Goal: Task Accomplishment & Management: Manage account settings

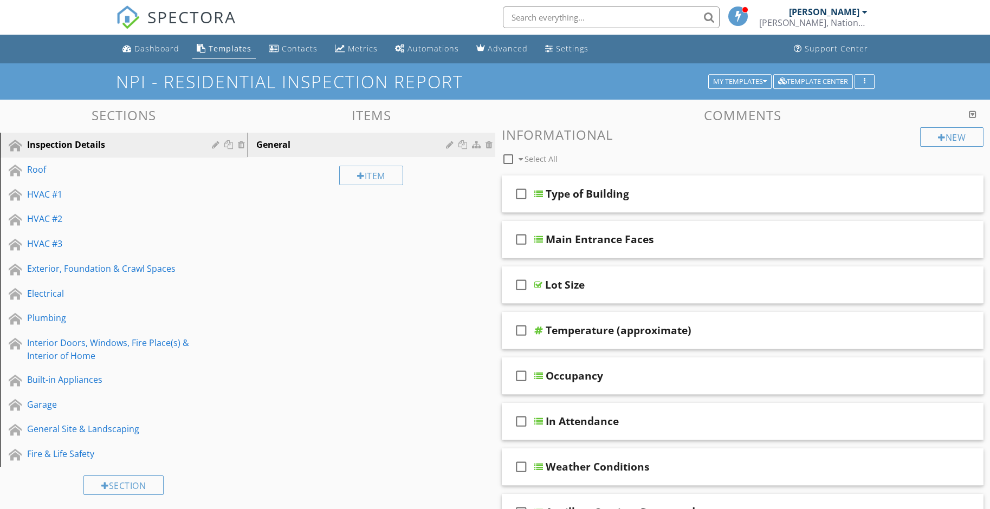
click at [865, 12] on div at bounding box center [864, 12] width 5 height 9
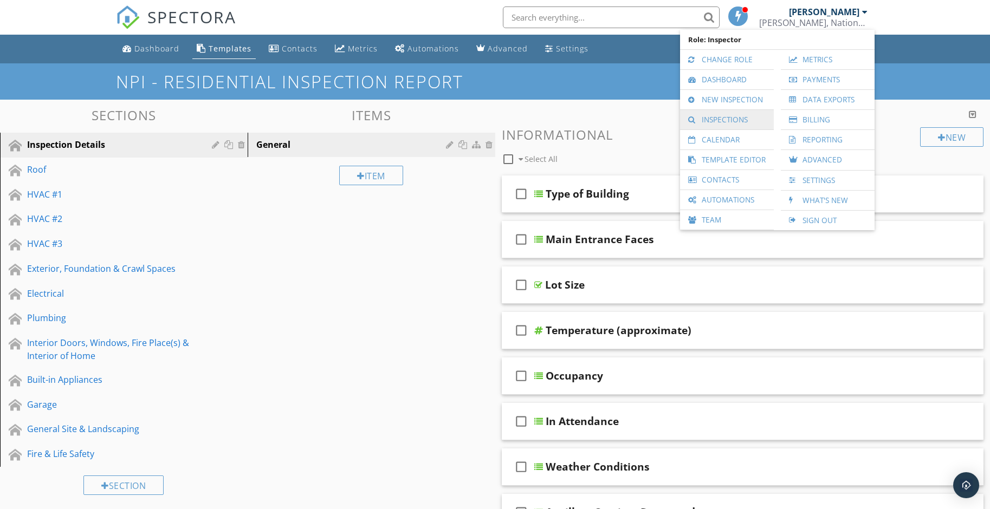
click at [723, 122] on link "Inspections" at bounding box center [726, 120] width 83 height 20
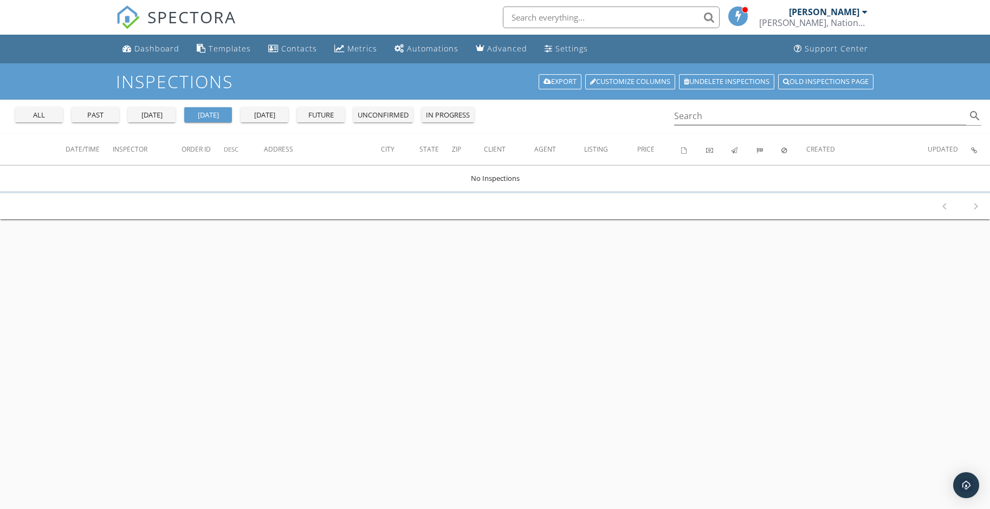
click at [40, 115] on div "all" at bounding box center [39, 115] width 39 height 11
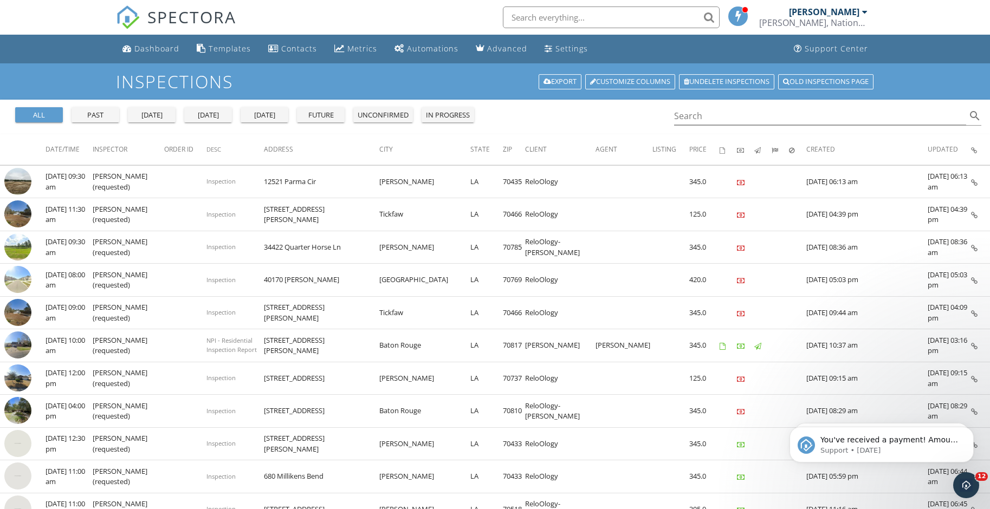
click at [864, 10] on div at bounding box center [864, 12] width 5 height 9
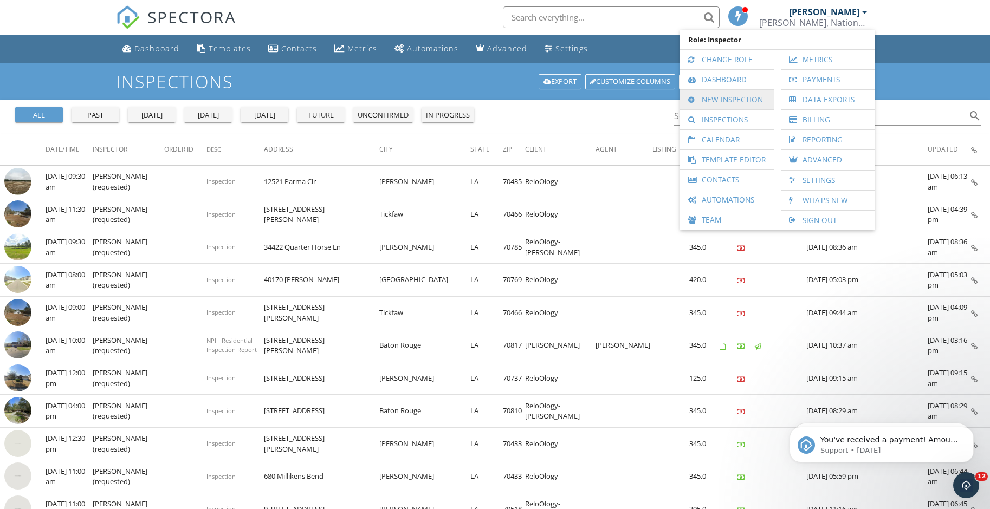
click at [732, 101] on link "New Inspection" at bounding box center [726, 100] width 83 height 20
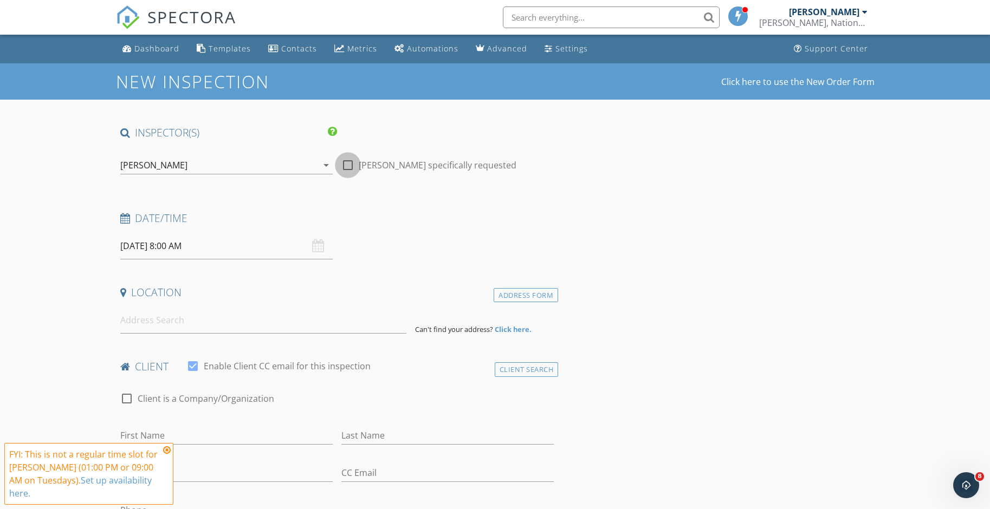
click at [345, 162] on div at bounding box center [348, 165] width 18 height 18
checkbox input "true"
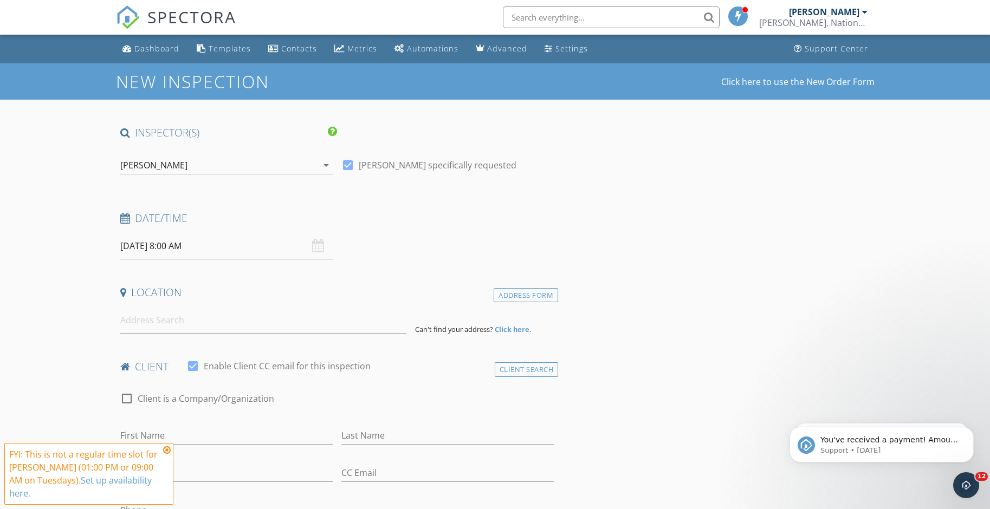
click at [137, 248] on input "09/30/2025 8:00 AM" at bounding box center [226, 246] width 212 height 27
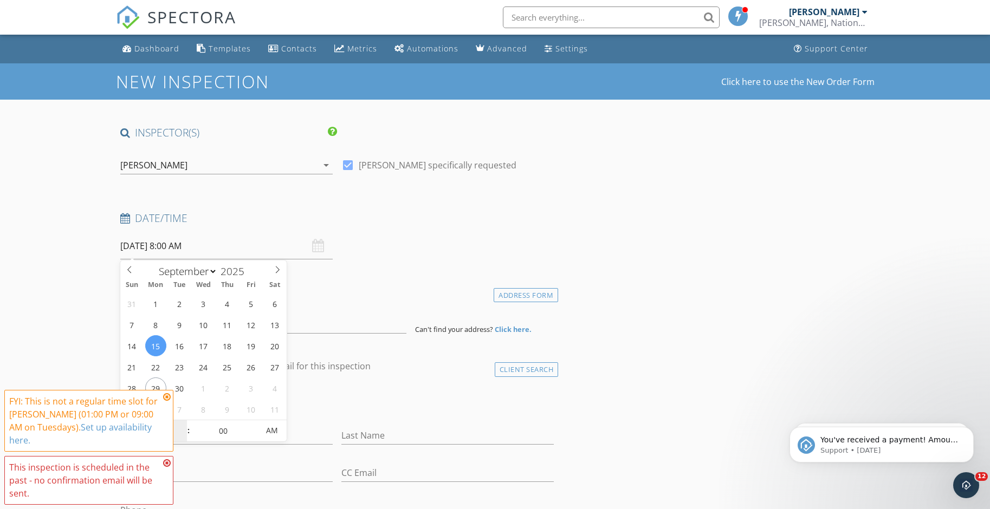
type input "09/15/2025 8:00 AM"
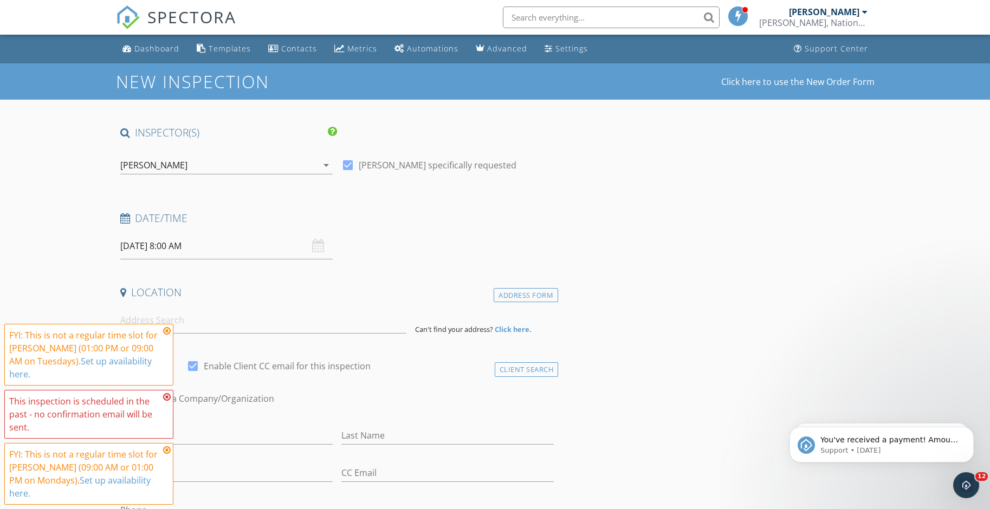
click at [166, 402] on icon at bounding box center [167, 397] width 8 height 9
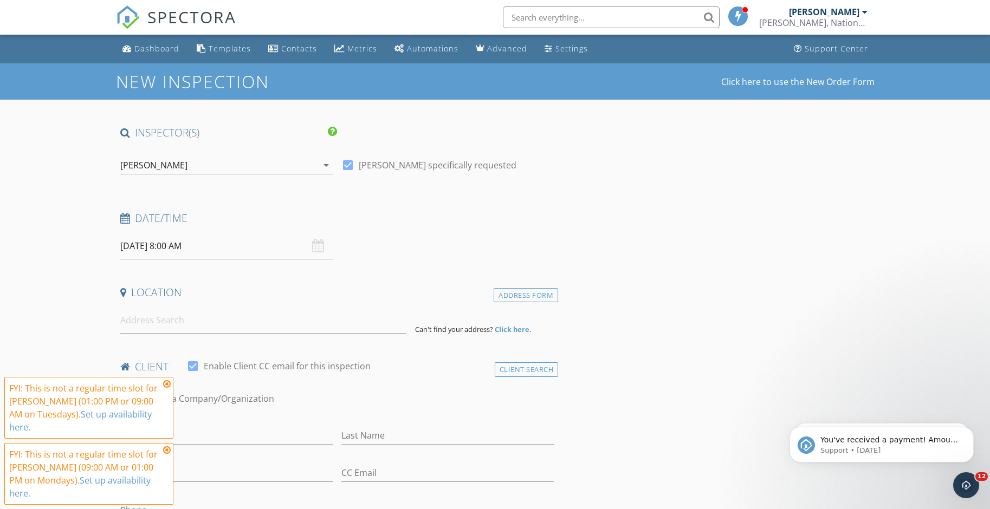
click at [167, 455] on icon at bounding box center [167, 450] width 8 height 9
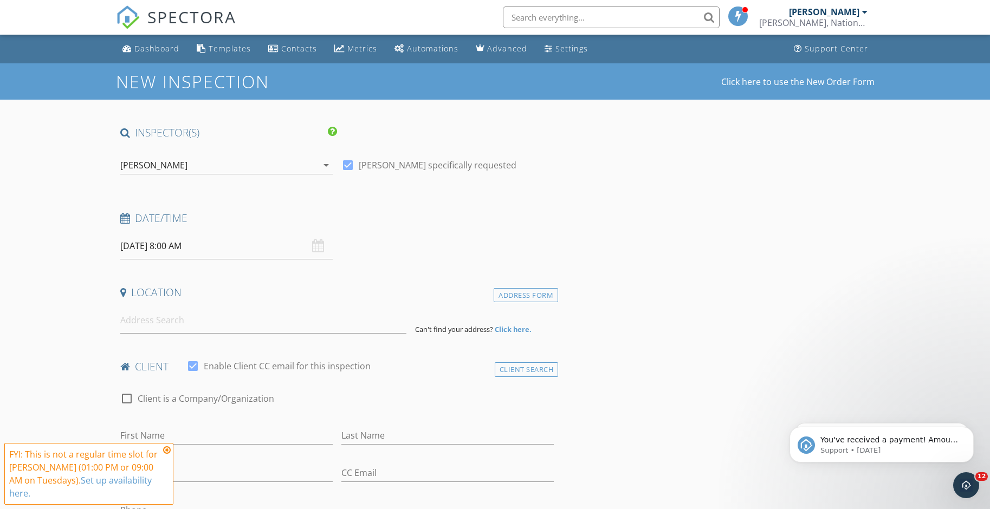
click at [167, 400] on label "Client is a Company/Organization" at bounding box center [206, 398] width 137 height 11
click at [125, 397] on div at bounding box center [127, 399] width 18 height 18
checkbox input "false"
click at [224, 248] on input "09/15/2025 8:00 AM" at bounding box center [226, 246] width 212 height 27
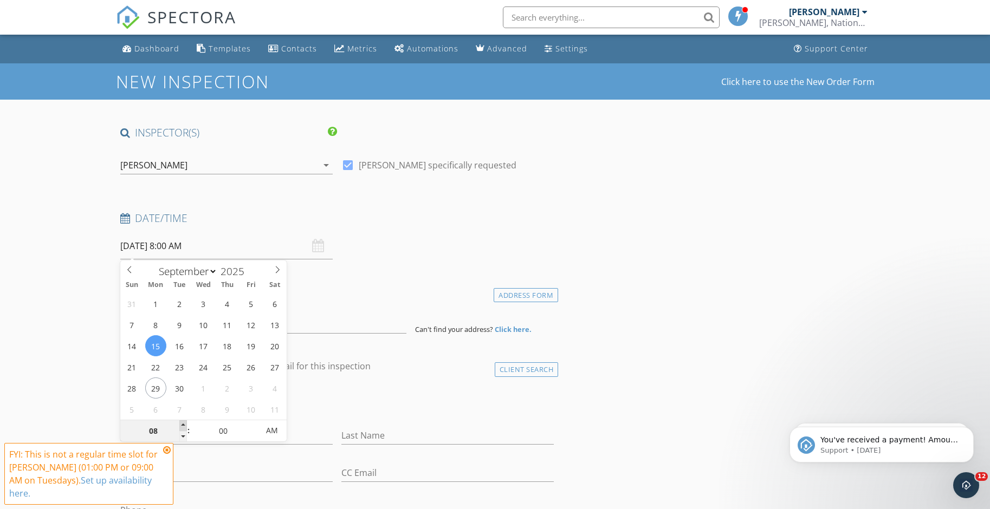
type input "09"
type input "09/15/2025 9:00 AM"
click at [183, 423] on span at bounding box center [183, 425] width 8 height 11
type input "10"
type input "09/15/2025 10:00 AM"
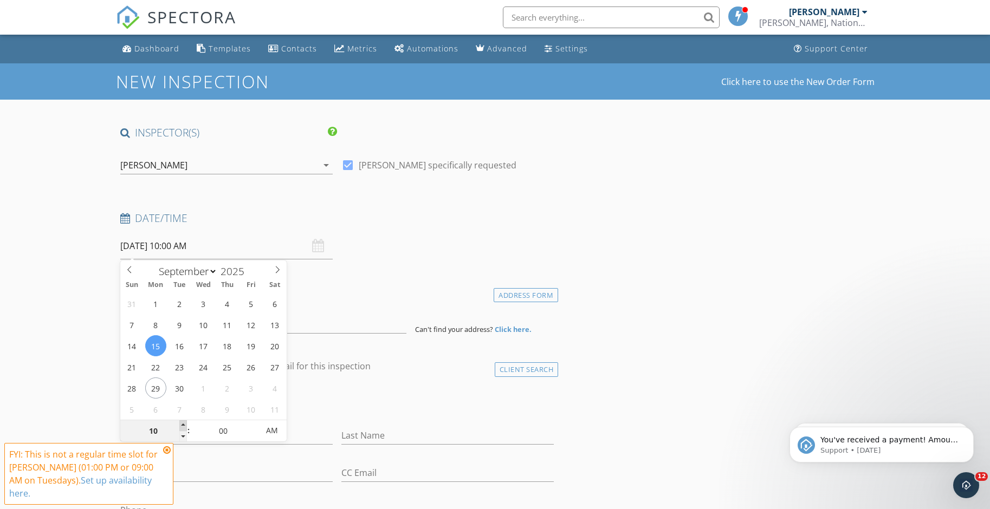
click at [183, 423] on span at bounding box center [183, 425] width 8 height 11
type input "11"
type input "[DATE] 11:00 AM"
click at [183, 423] on span at bounding box center [183, 425] width 8 height 11
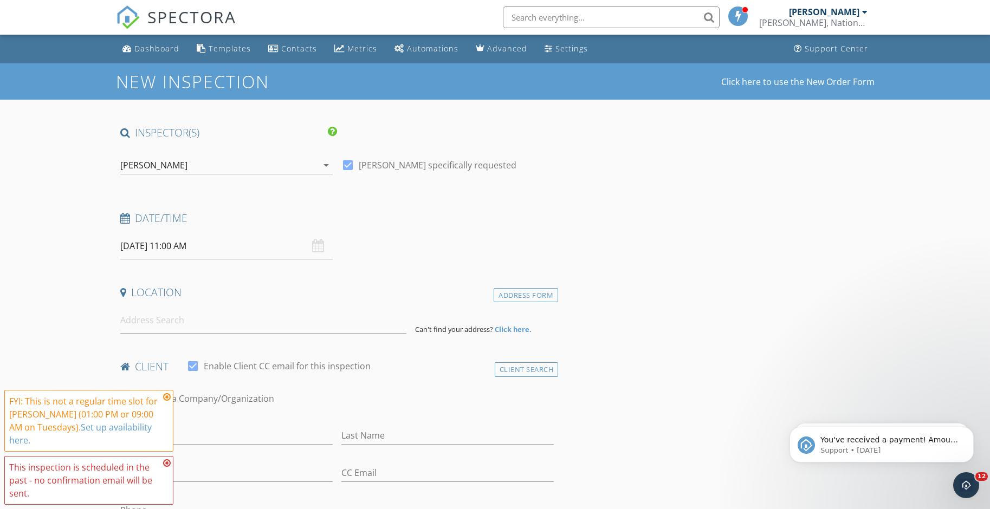
click at [167, 316] on input at bounding box center [263, 320] width 286 height 27
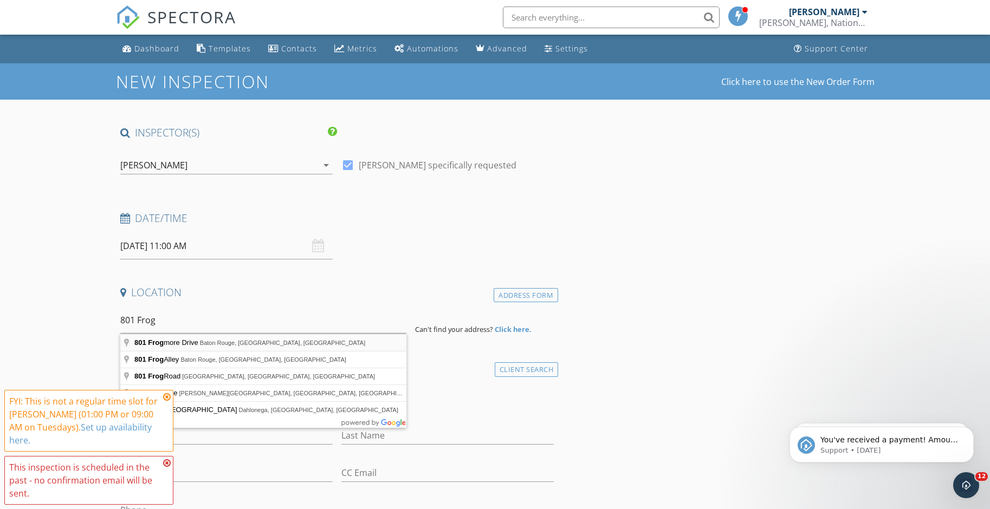
type input "801 Frogmore Drive, Baton Rouge, LA, USA"
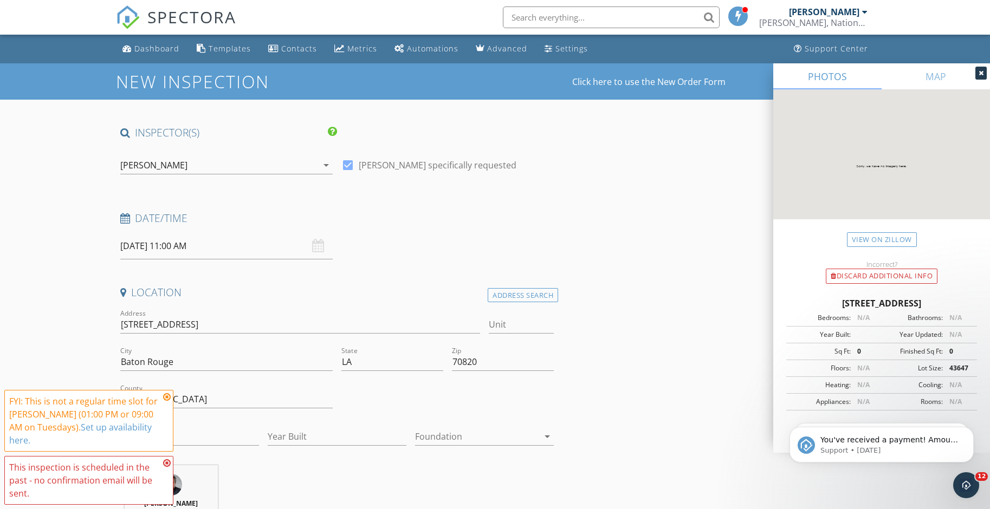
click at [166, 394] on icon at bounding box center [167, 397] width 8 height 9
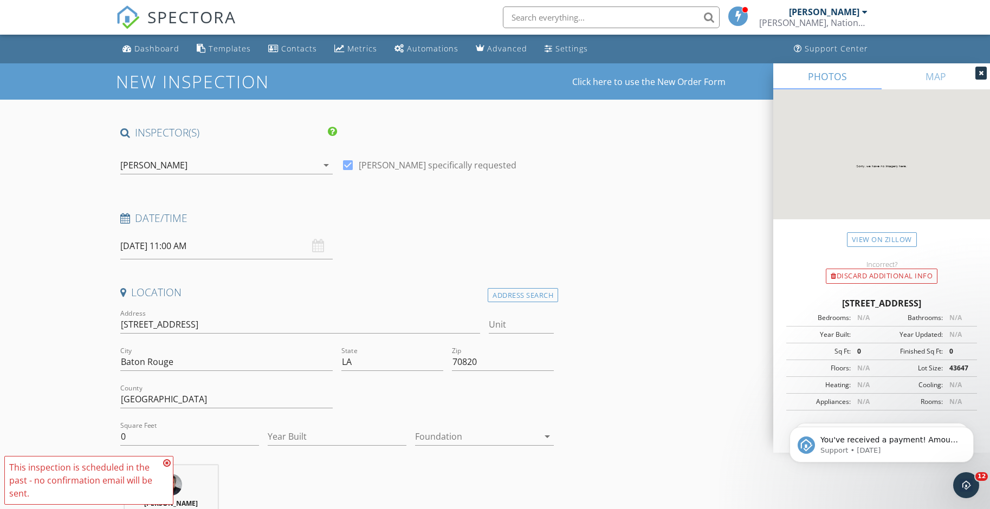
click at [166, 466] on icon at bounding box center [167, 463] width 8 height 9
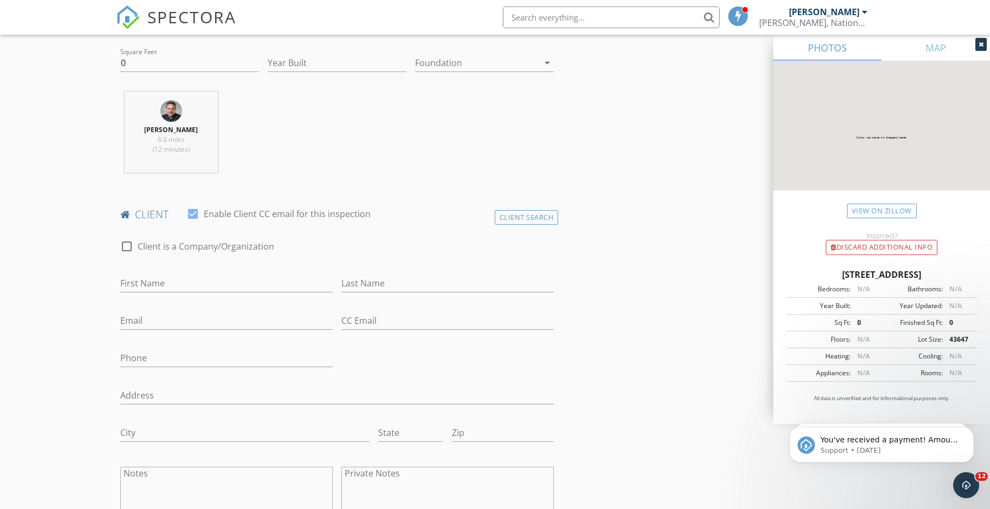
scroll to position [379, 0]
click at [218, 279] on input "First Name" at bounding box center [226, 278] width 212 height 18
type input "NPI- [PERSON_NAME]"
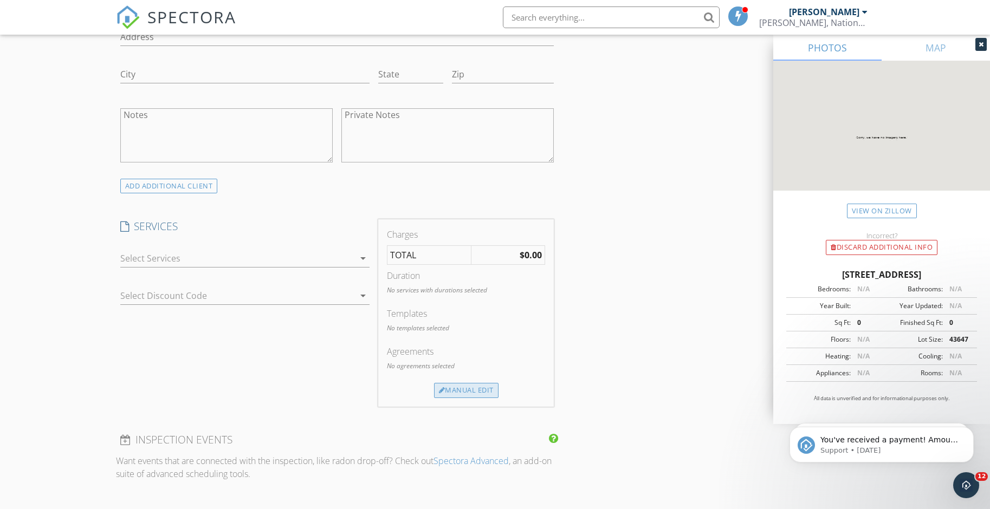
scroll to position [759, 0]
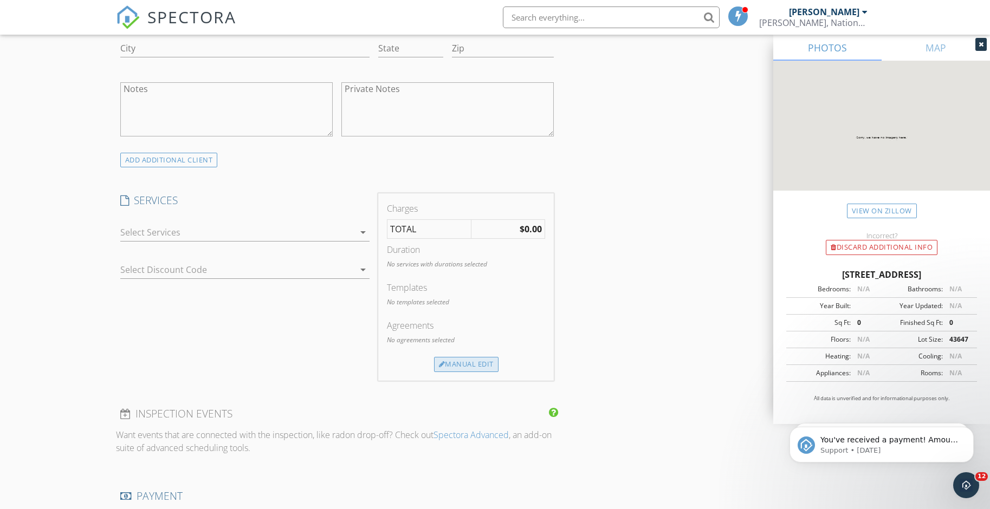
click at [468, 363] on div "Manual Edit" at bounding box center [466, 364] width 64 height 15
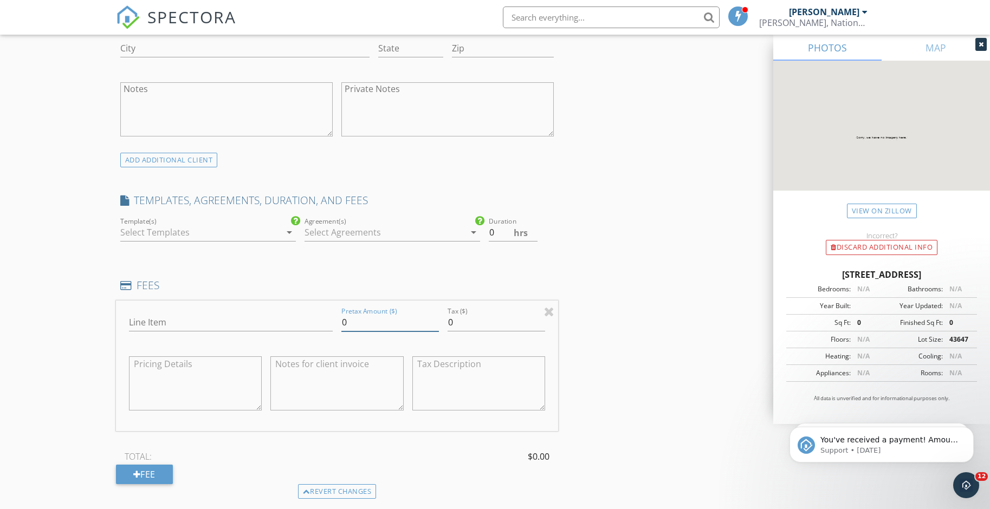
click at [352, 324] on input "0" at bounding box center [390, 323] width 98 height 18
type input "325.00"
click at [639, 342] on div "INSPECTOR(S) check_box Drex Gomes PRIMARY Drex Gomes arrow_drop_down check_box …" at bounding box center [495, 328] width 759 height 1923
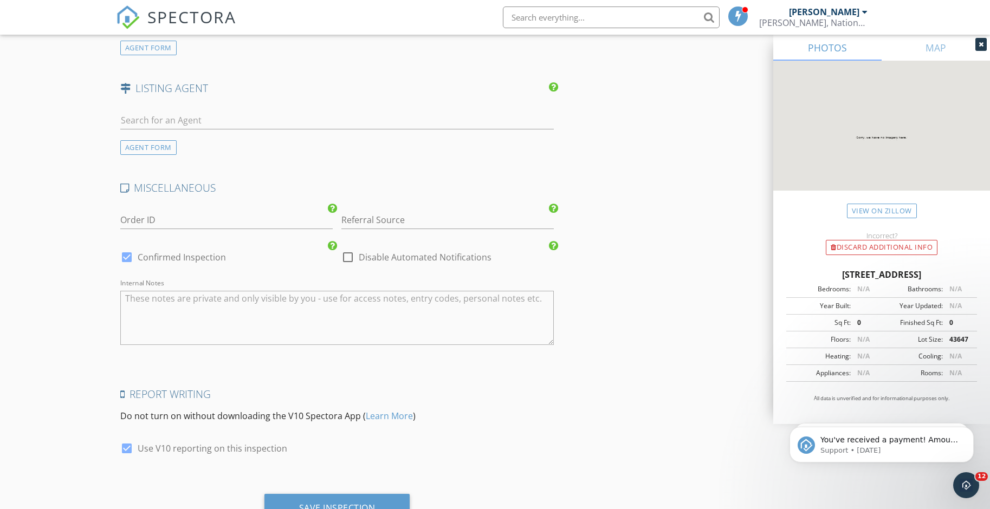
scroll to position [1565, 0]
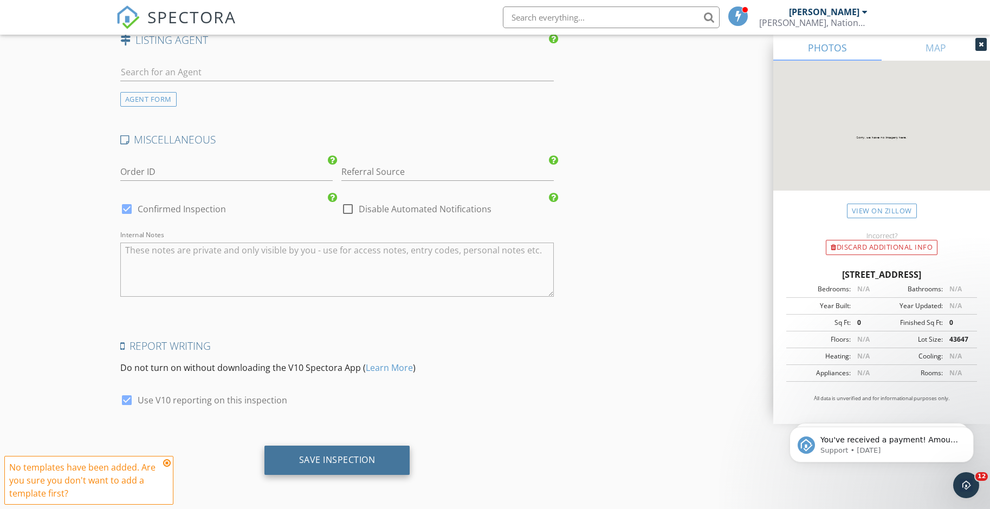
click at [341, 461] on div "Save Inspection" at bounding box center [337, 460] width 76 height 11
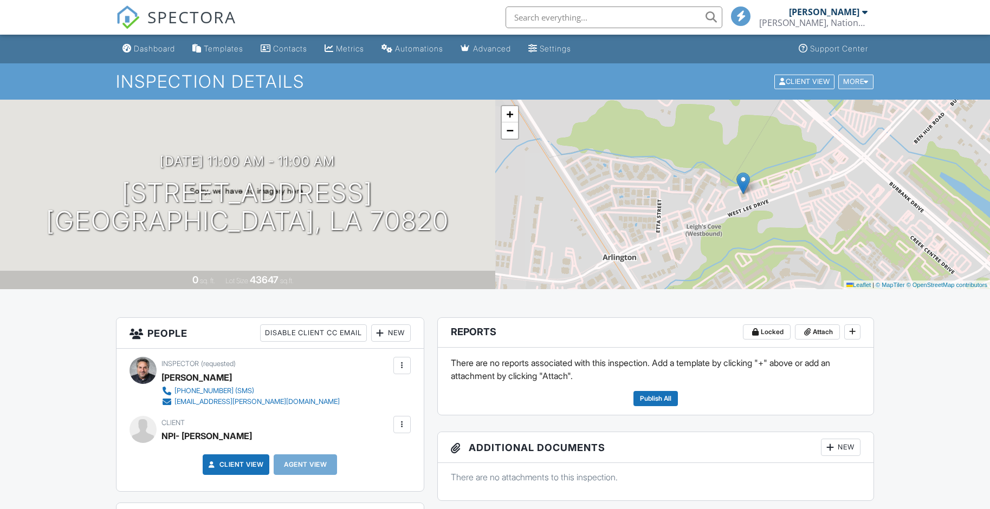
click at [870, 82] on div "More" at bounding box center [855, 81] width 35 height 15
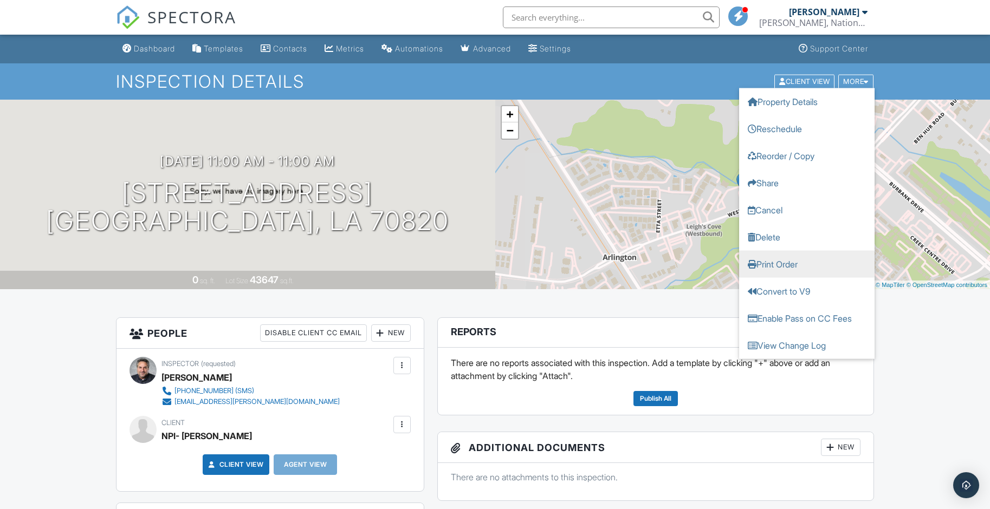
click at [761, 268] on link "Print Order" at bounding box center [806, 263] width 135 height 27
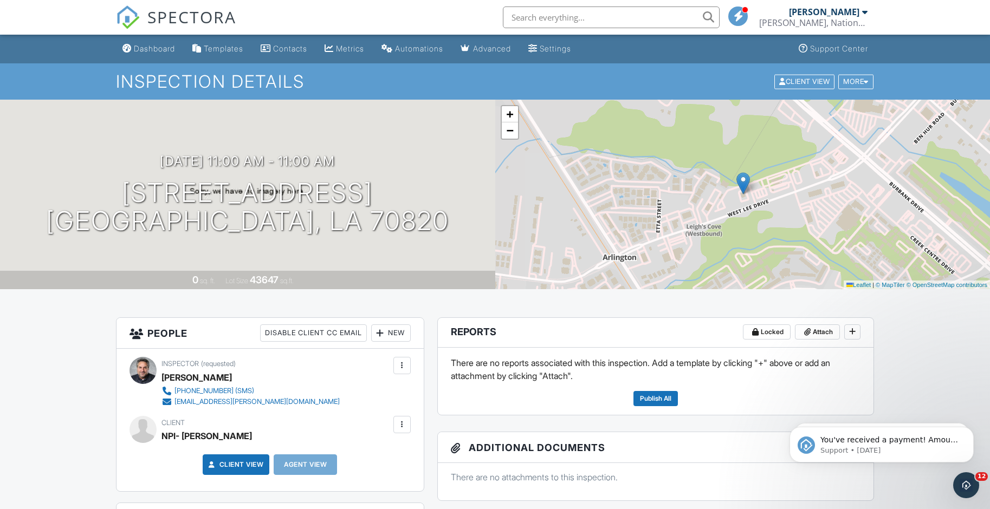
click at [863, 11] on div at bounding box center [864, 12] width 5 height 9
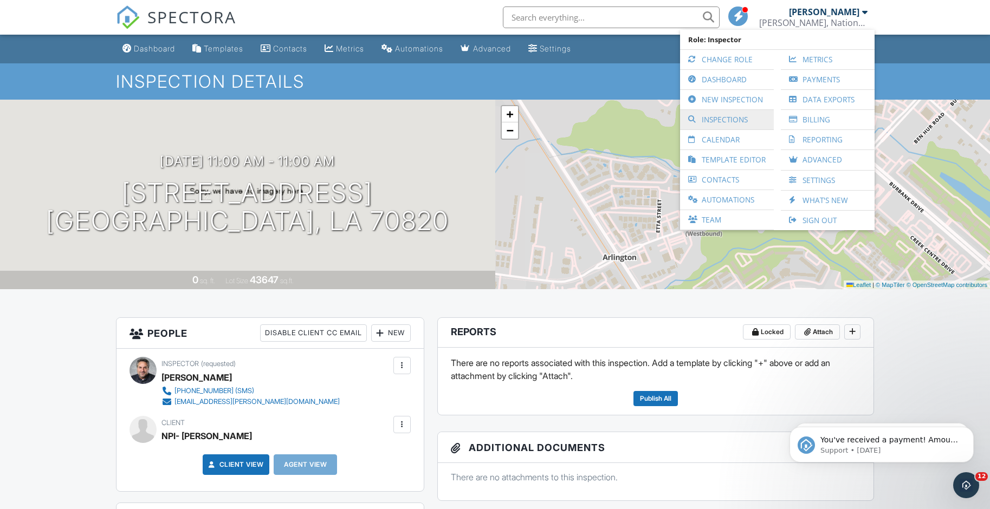
click at [706, 119] on link "Inspections" at bounding box center [726, 120] width 83 height 20
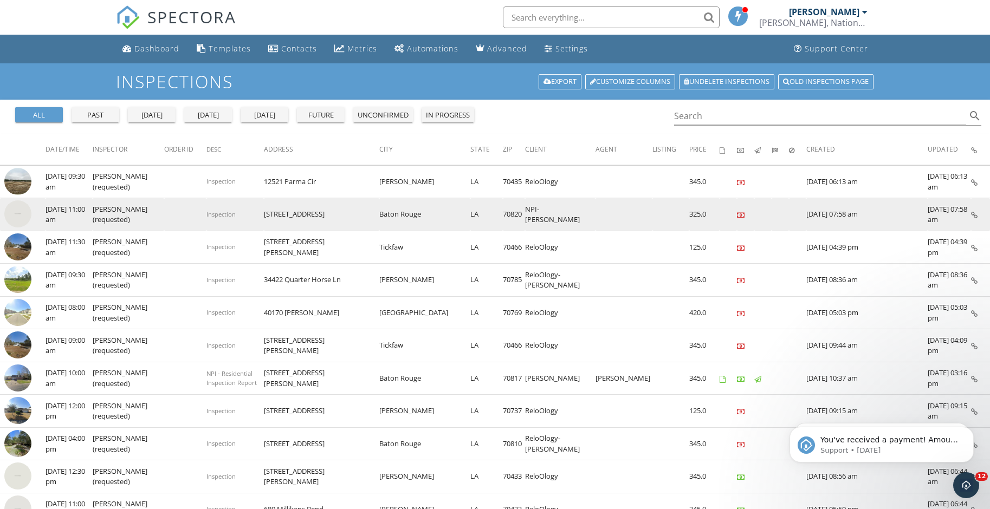
click at [973, 212] on icon at bounding box center [974, 215] width 7 height 7
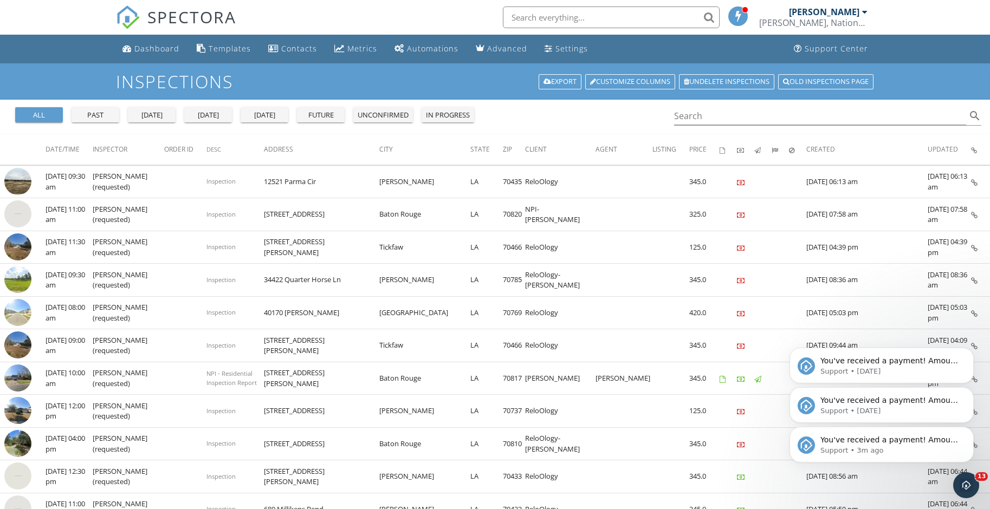
click at [968, 349] on icon "Dismiss notification" at bounding box center [970, 351] width 5 height 5
click at [966, 389] on button "Dismiss notification" at bounding box center [970, 390] width 11 height 11
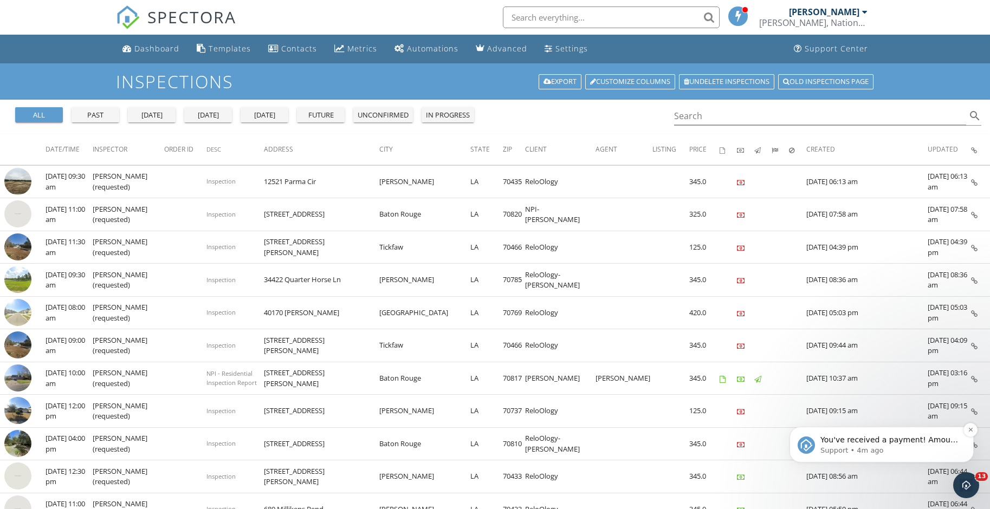
click at [963, 431] on button "Dismiss notification" at bounding box center [970, 430] width 14 height 14
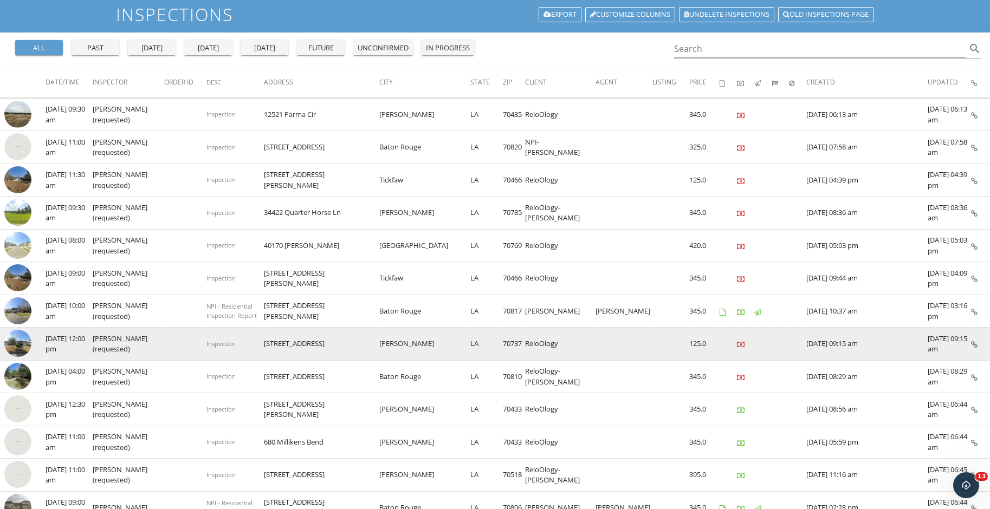
scroll to position [108, 0]
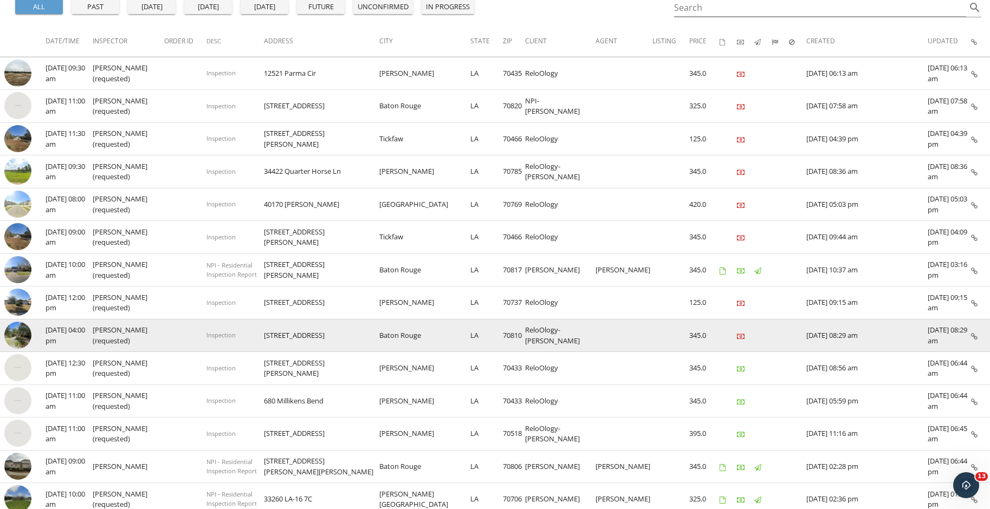
click at [974, 335] on icon at bounding box center [974, 336] width 7 height 7
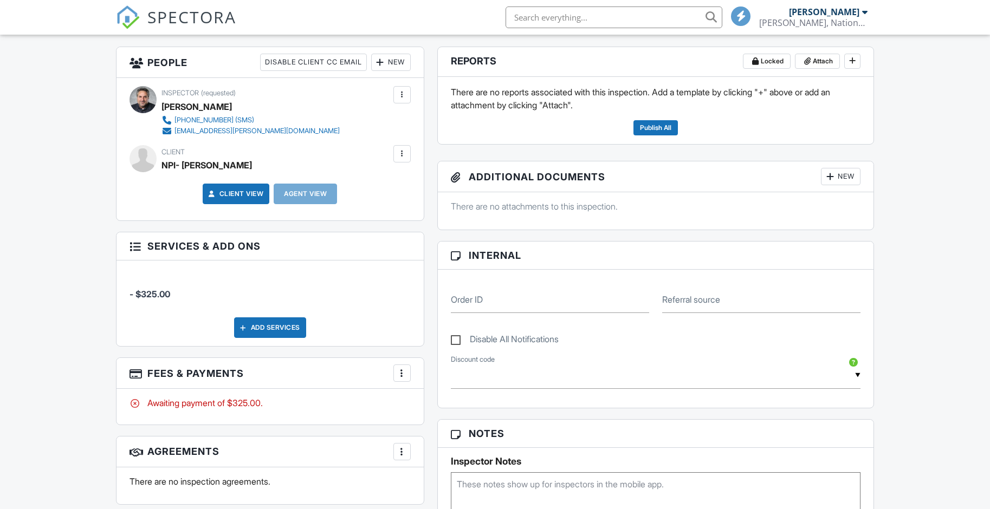
click at [401, 374] on div at bounding box center [402, 373] width 11 height 11
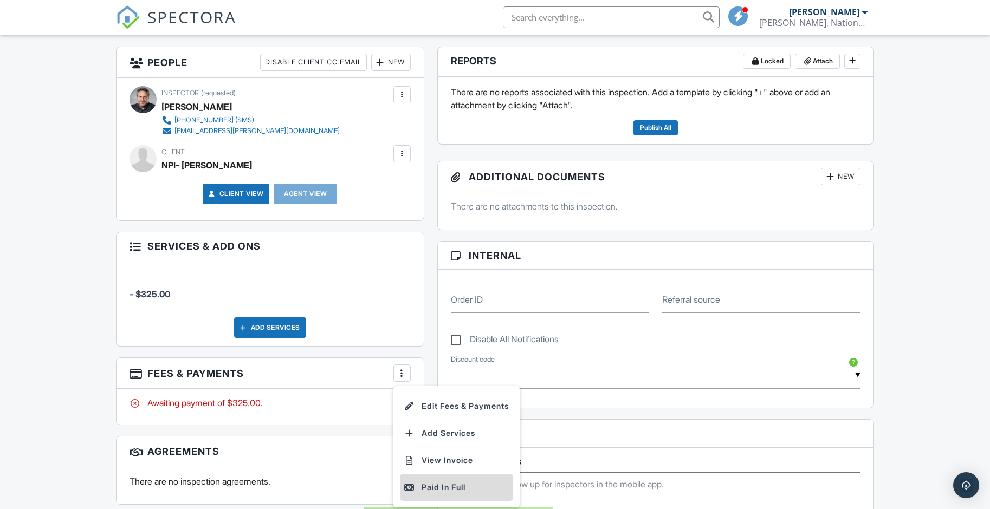
click at [427, 490] on div "Paid In Full" at bounding box center [456, 487] width 105 height 13
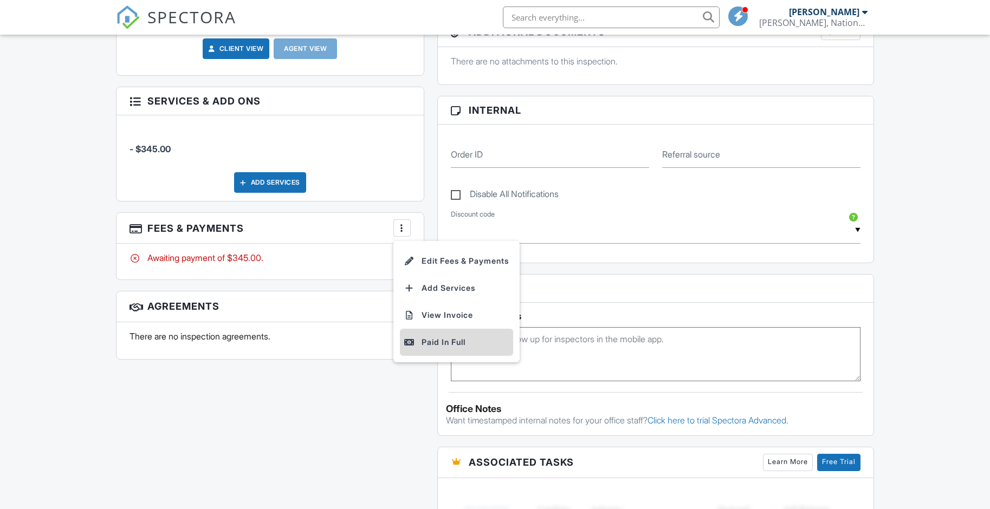
click at [418, 341] on div "Paid In Full" at bounding box center [456, 342] width 105 height 13
